Goal: Information Seeking & Learning: Learn about a topic

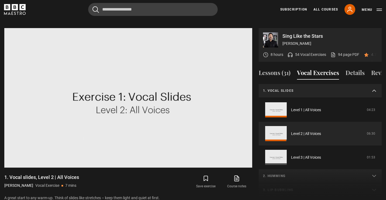
click at [286, 87] on summary "1. Vocal slides" at bounding box center [320, 91] width 123 height 14
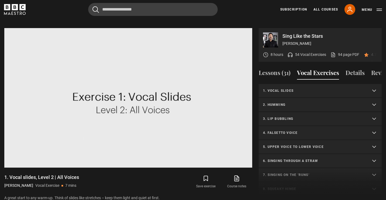
click at [284, 102] on summary "2. Humming" at bounding box center [320, 105] width 123 height 14
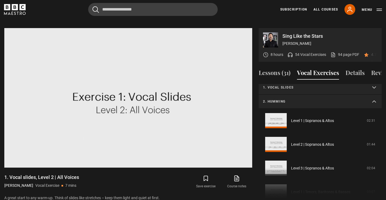
scroll to position [1, 0]
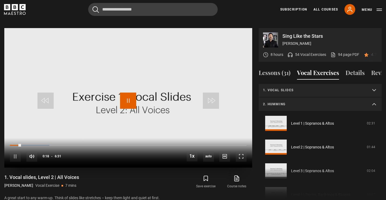
click at [130, 97] on span "Video Player" at bounding box center [128, 101] width 16 height 16
click at [130, 98] on span "Video Player" at bounding box center [128, 101] width 16 height 16
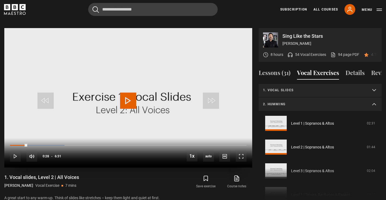
click at [120, 92] on video "Video Player" at bounding box center [128, 97] width 248 height 139
click at [119, 93] on video "Video Player" at bounding box center [128, 97] width 248 height 139
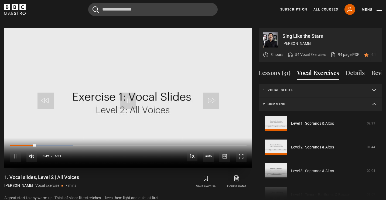
click at [119, 93] on video "Video Player" at bounding box center [128, 97] width 248 height 139
click at [43, 144] on div "Loaded : 28.13% 0:54 0:54" at bounding box center [128, 145] width 237 height 2
click at [128, 96] on span "Video Player" at bounding box center [128, 101] width 16 height 16
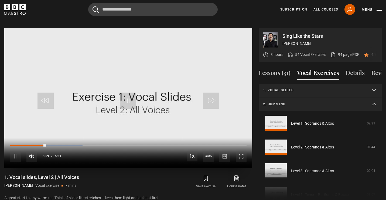
click at [50, 140] on div "10s Skip Back 10 seconds Pause 10s Skip Forward 10 seconds Loaded : 30.69% 1:05…" at bounding box center [128, 153] width 248 height 30
click at [50, 139] on div "10s Skip Back 10 seconds Pause 10s Skip Forward 10 seconds Loaded : 30.69% 1:05…" at bounding box center [128, 153] width 248 height 30
click at [50, 144] on div "Loaded : 30.69% 1:07 1:07" at bounding box center [128, 145] width 237 height 2
click at [47, 144] on div "Loaded : 31.97% 1:01 1:08" at bounding box center [128, 145] width 237 height 2
click at [48, 144] on div "1:02" at bounding box center [48, 145] width 1 height 2
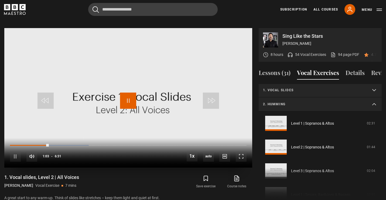
click at [123, 94] on span "Video Player" at bounding box center [128, 101] width 16 height 16
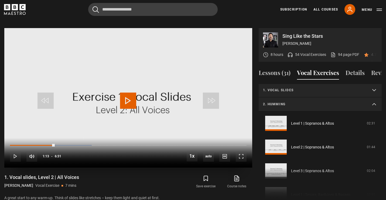
click at [123, 94] on span "Video Player" at bounding box center [128, 101] width 16 height 16
click at [124, 82] on video "Video Player" at bounding box center [128, 97] width 248 height 139
click at [123, 93] on span "Video Player" at bounding box center [128, 101] width 16 height 16
click at [65, 144] on div "Loaded : 37.08% 1:30 1:25" at bounding box center [128, 145] width 237 height 2
click at [126, 93] on span "Video Player" at bounding box center [128, 101] width 16 height 16
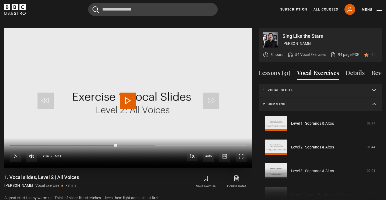
click at [126, 93] on span "Video Player" at bounding box center [128, 101] width 16 height 16
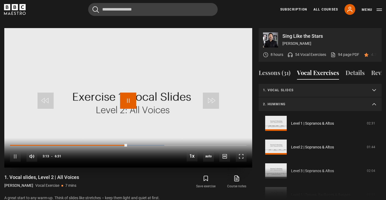
click at [126, 93] on span "Video Player" at bounding box center [128, 101] width 16 height 16
click at [176, 138] on div "10s Skip Back 10 seconds Pause 10s Skip Forward 10 seconds Loaded : 76.73% 1:30…" at bounding box center [128, 153] width 248 height 30
click at [176, 144] on div "Loaded : 76.73% 4:35 4:35" at bounding box center [128, 145] width 237 height 2
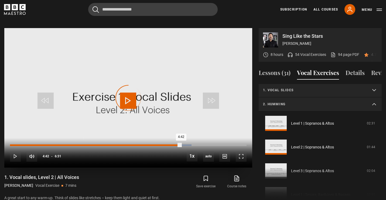
click at [181, 144] on div "Loaded : 76.73% 4:42 4:42" at bounding box center [128, 145] width 237 height 2
click at [185, 144] on div "Loaded : 78.01% 4:46 4:42" at bounding box center [128, 145] width 237 height 2
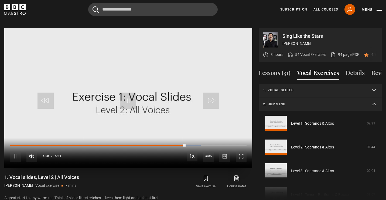
click at [167, 87] on video "Video Player" at bounding box center [128, 97] width 248 height 139
click at [137, 94] on video "Video Player" at bounding box center [128, 97] width 248 height 139
click at [134, 93] on span "Video Player" at bounding box center [128, 101] width 16 height 16
click at [133, 94] on span "Video Player" at bounding box center [128, 101] width 16 height 16
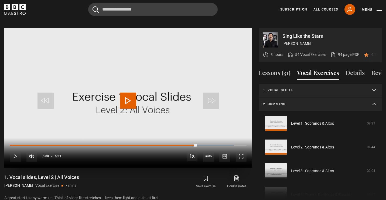
click at [133, 94] on span "Video Player" at bounding box center [128, 101] width 16 height 16
click at [132, 96] on span "Video Player" at bounding box center [128, 101] width 16 height 16
click at [132, 95] on span "Video Player" at bounding box center [128, 101] width 16 height 16
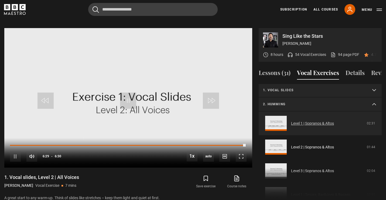
click at [298, 121] on link "Level 1 | Sopranos & Altos" at bounding box center [312, 124] width 43 height 6
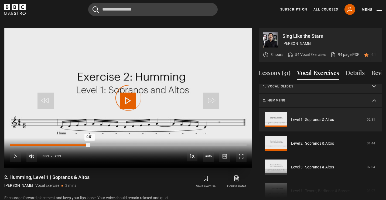
click at [89, 144] on div "Loaded : 19.74% 0:51 0:51" at bounding box center [128, 145] width 237 height 2
click at [317, 98] on p "2. Humming" at bounding box center [313, 100] width 101 height 5
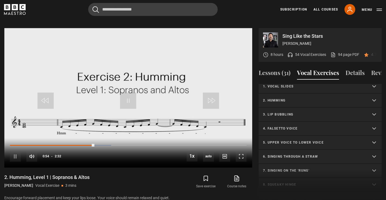
click at [311, 112] on p "3. Lip bubbling" at bounding box center [313, 114] width 101 height 5
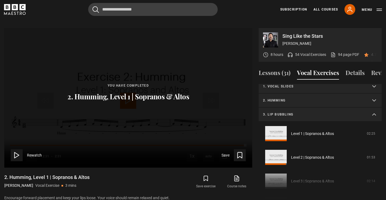
click at [18, 152] on polygon at bounding box center [17, 155] width 4 height 6
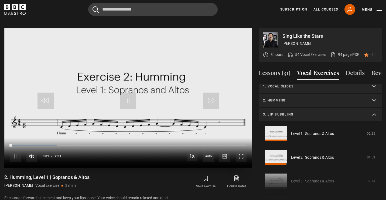
click at [90, 138] on div "10s Skip Back 10 seconds Pause 10s Skip Forward 10 seconds Loaded : 19.78% 0:51…" at bounding box center [128, 153] width 248 height 30
click at [91, 144] on div "0:51" at bounding box center [91, 145] width 1 height 2
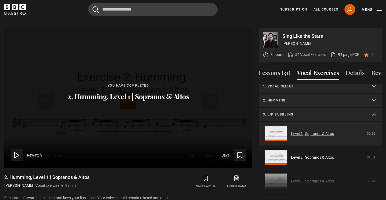
click at [329, 131] on link "Level 1 | Sopranos & Altos" at bounding box center [312, 134] width 43 height 6
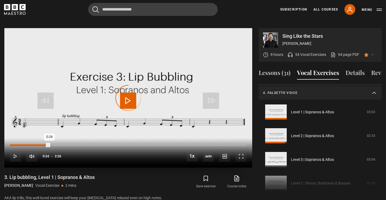
click at [49, 144] on div "Loaded : 6.85% 0:24 0:24" at bounding box center [128, 145] width 237 height 2
drag, startPoint x: 55, startPoint y: 138, endPoint x: 60, endPoint y: 138, distance: 5.1
click at [60, 144] on div "0:30" at bounding box center [59, 145] width 1 height 2
click at [64, 144] on div "Loaded : 23.97% 0:33 0:31" at bounding box center [128, 145] width 237 height 2
click at [69, 144] on div "Loaded : 27.40% 0:36 0:36" at bounding box center [128, 145] width 237 height 2
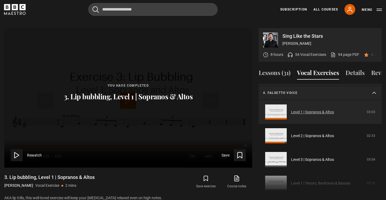
click at [291, 109] on link "Level 1 | Sopranos & Altos" at bounding box center [312, 112] width 43 height 6
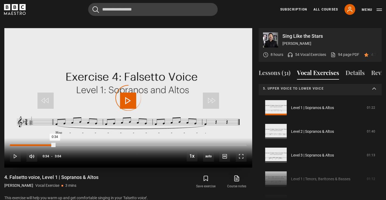
click at [54, 144] on div "Loaded : 5.43% 0:34 0:34" at bounding box center [128, 145] width 237 height 2
click at [66, 144] on div "Loaded : 29.89% 0:43 0:43" at bounding box center [128, 145] width 237 height 2
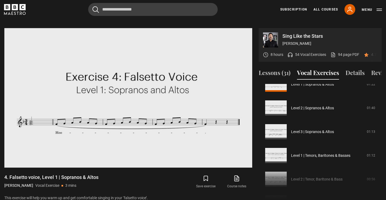
scroll to position [60, 0]
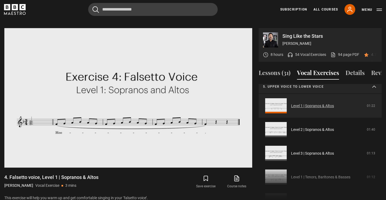
click at [311, 103] on link "Level 1 | Sopranos & Altos" at bounding box center [312, 106] width 43 height 6
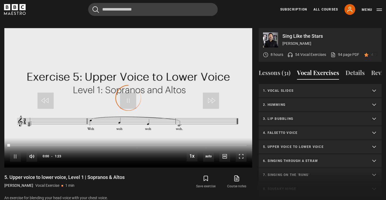
click at [304, 158] on p "6. Singing through a straw" at bounding box center [313, 160] width 101 height 5
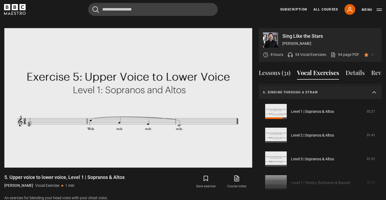
scroll to position [69, 0]
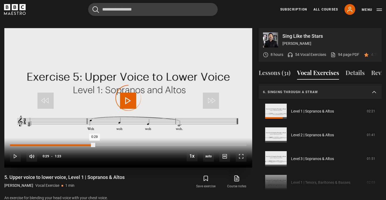
click at [94, 144] on div "Loaded : 18.07% 0:29 0:29" at bounding box center [128, 145] width 237 height 2
click at [99, 144] on div "Loaded : 36.14% 0:31 0:29" at bounding box center [128, 145] width 237 height 2
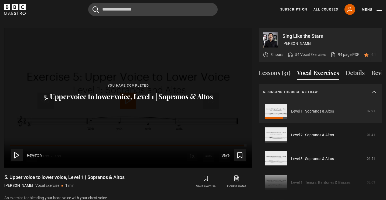
click at [298, 108] on link "Level 1 | Sopranos & Altos" at bounding box center [312, 111] width 43 height 6
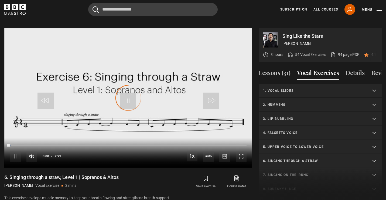
click at [277, 168] on summary "7. Singing on the 'rung'" at bounding box center [320, 175] width 123 height 14
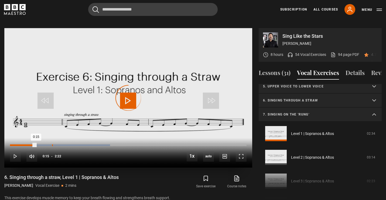
click at [52, 144] on div "Loaded : 42.25% 0:25 0:15" at bounding box center [128, 145] width 237 height 2
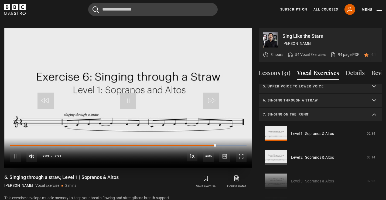
click at [141, 99] on video "Video Player" at bounding box center [128, 97] width 248 height 139
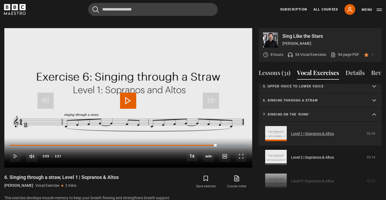
click at [291, 131] on link "Level 1 | Sopranos & Altos" at bounding box center [312, 134] width 43 height 6
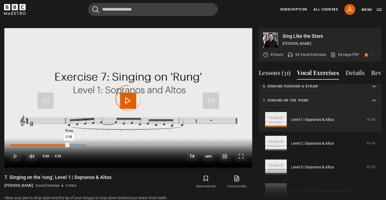
click at [69, 144] on div "Loaded : 32.26% 0:38 0:38" at bounding box center [128, 145] width 237 height 2
click at [81, 138] on div "10s Skip Back 10 seconds Pause 10s Skip Forward 10 seconds Loaded : 35.48% 0:45…" at bounding box center [128, 153] width 248 height 30
click at [81, 138] on div "10s Skip Back 10 seconds Pause 10s Skip Forward 10 seconds Loaded : 38.71% 0:45…" at bounding box center [128, 153] width 248 height 30
click at [81, 144] on div "Loaded : 51.61% 0:46 0:46" at bounding box center [128, 145] width 237 height 2
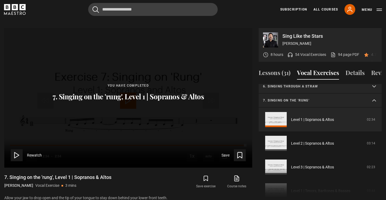
click at [277, 98] on summary "7. Singing on the 'rung'" at bounding box center [320, 101] width 123 height 14
